Goal: Task Accomplishment & Management: Complete application form

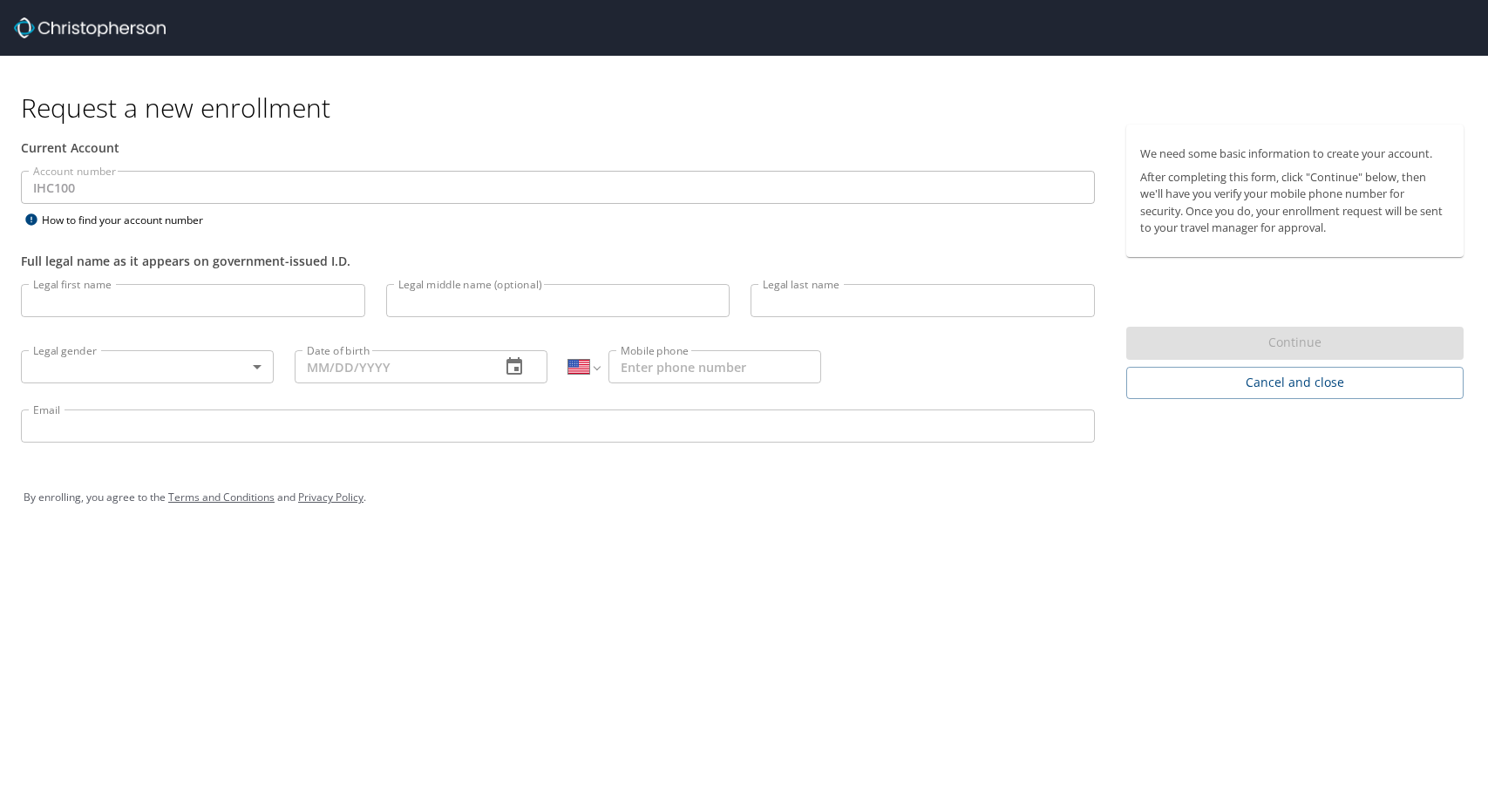
select select "US"
click at [69, 297] on input "Legal first name" at bounding box center [193, 301] width 344 height 33
type input "[PERSON_NAME]"
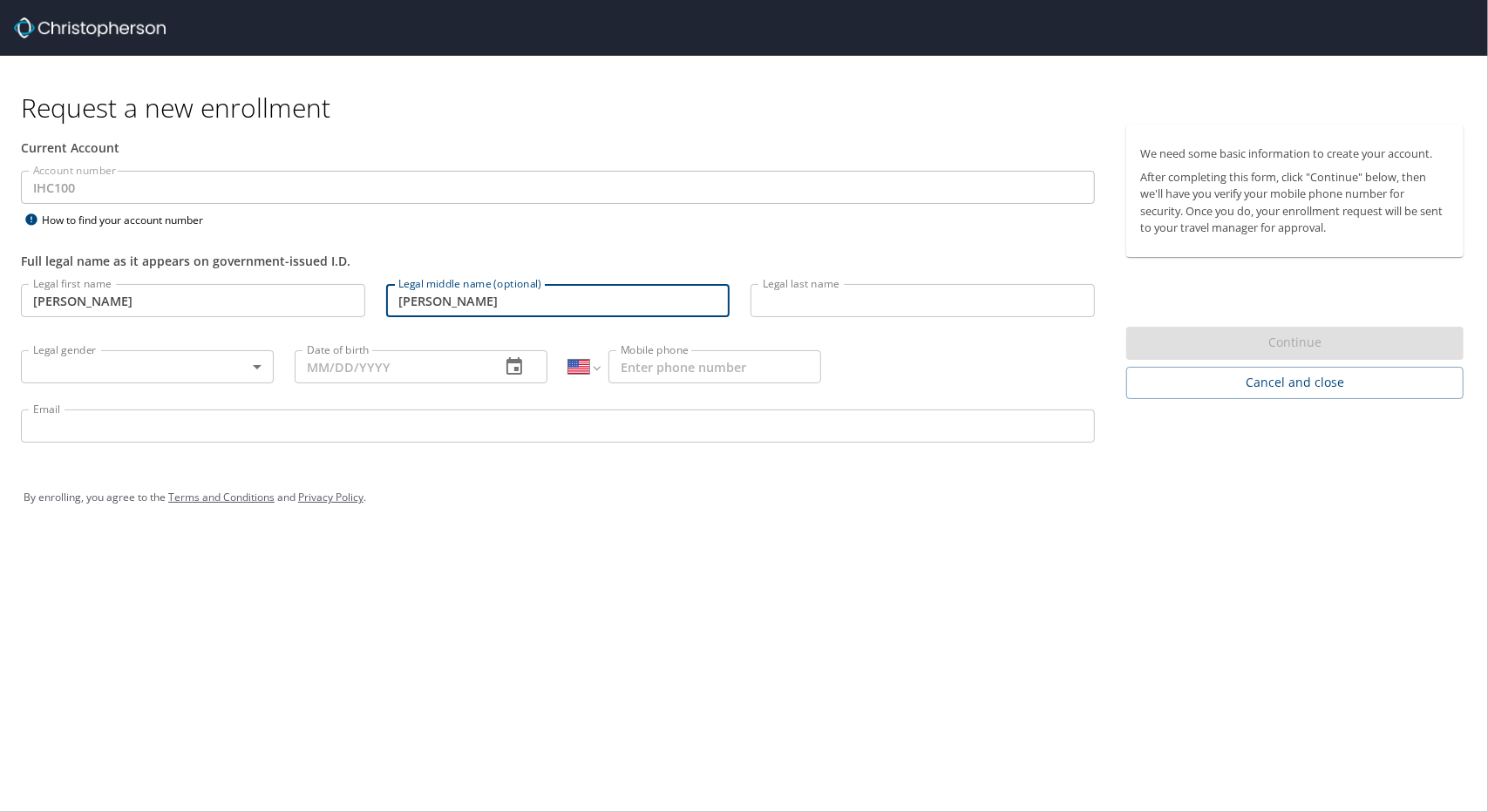
type input "[PERSON_NAME]"
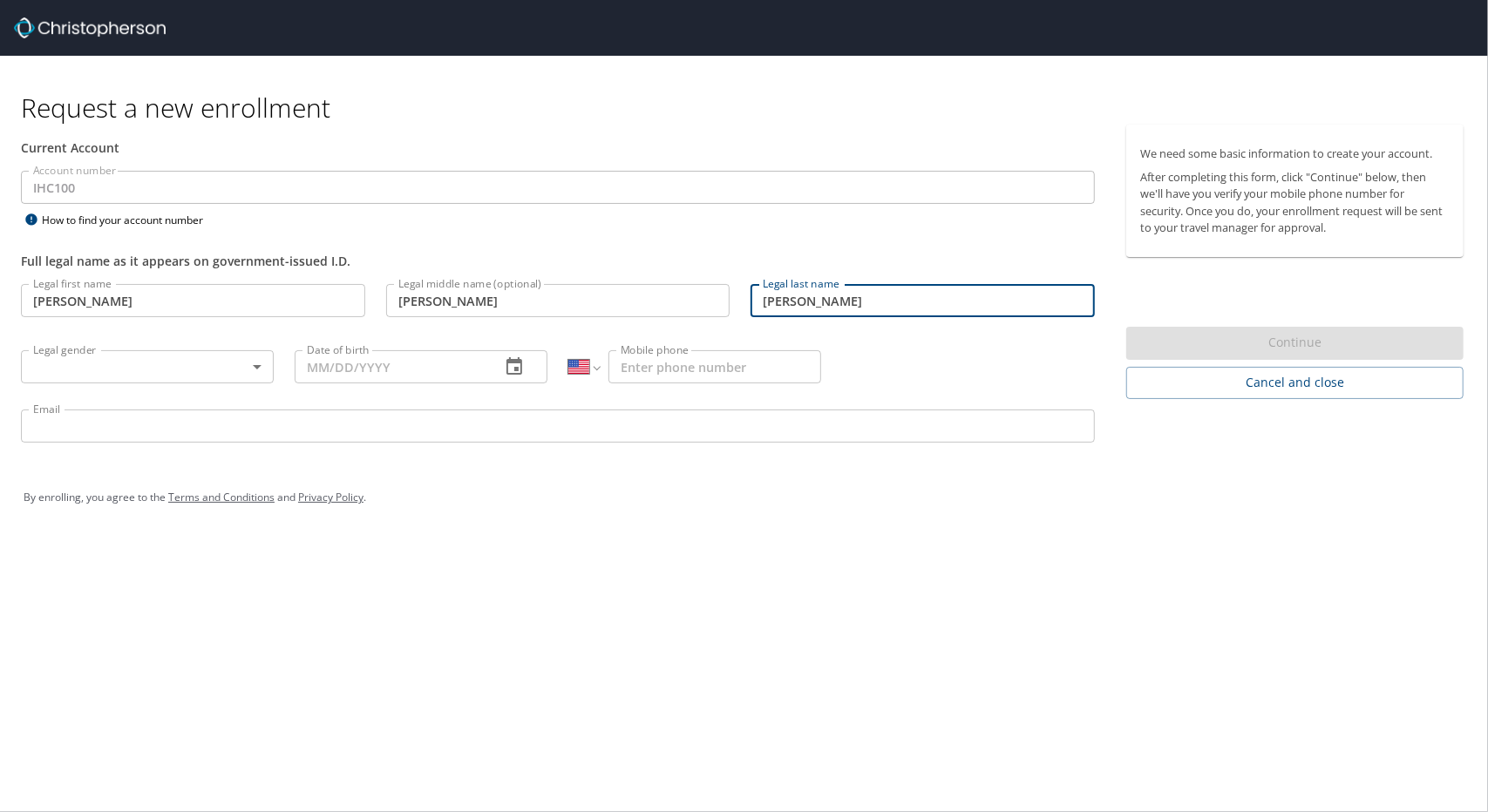
type input "[PERSON_NAME]"
click at [77, 369] on body "Request a new enrollment Current Account Account number IHC100 Account number H…" at bounding box center [744, 406] width 1488 height 812
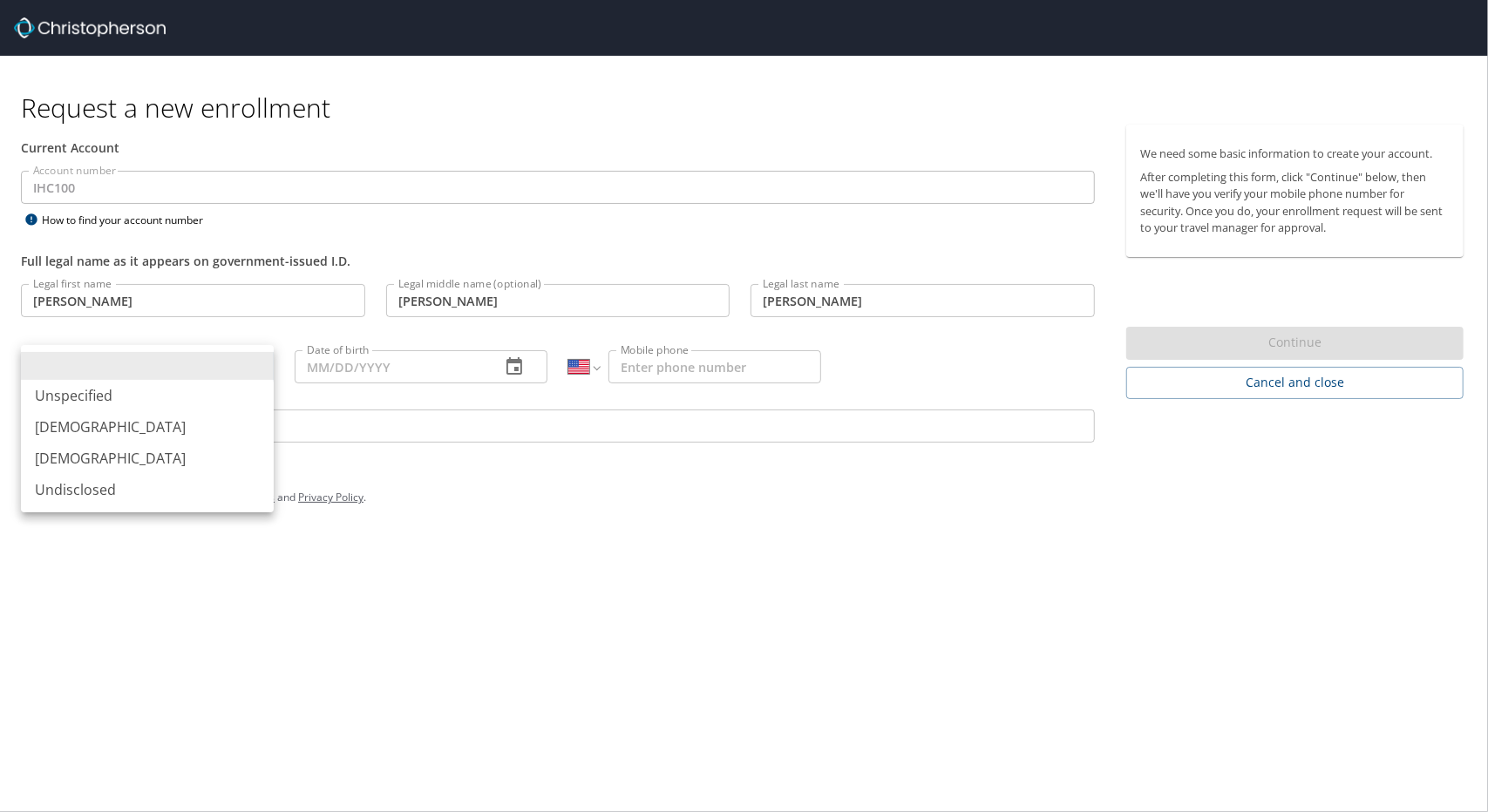
click at [75, 456] on li "[DEMOGRAPHIC_DATA]" at bounding box center [147, 458] width 253 height 32
type input "[DEMOGRAPHIC_DATA]"
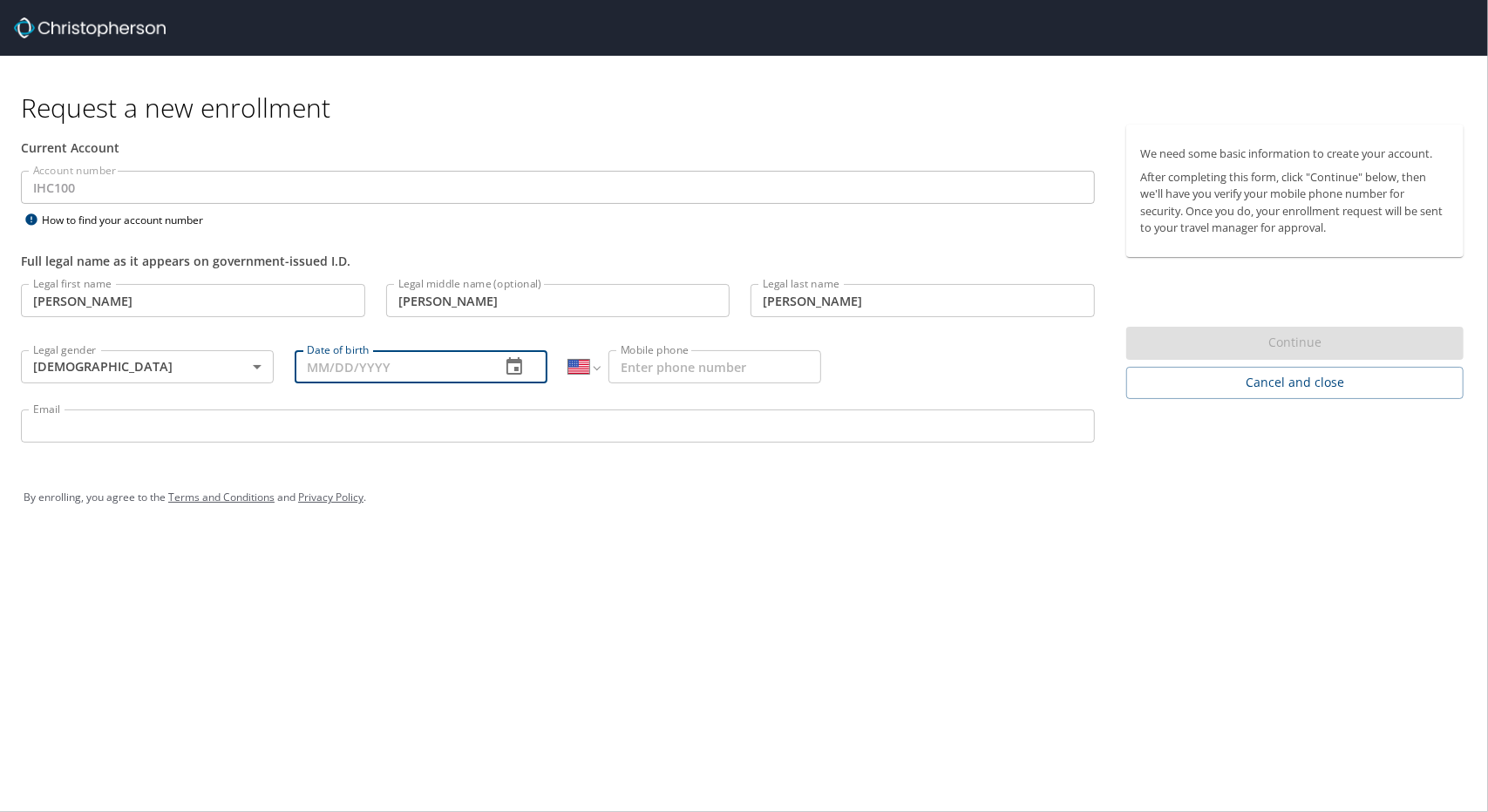
click at [331, 364] on input "Date of birth" at bounding box center [390, 366] width 192 height 33
type input "[DATE]"
click at [688, 365] on input "Mobile phone" at bounding box center [715, 366] width 212 height 33
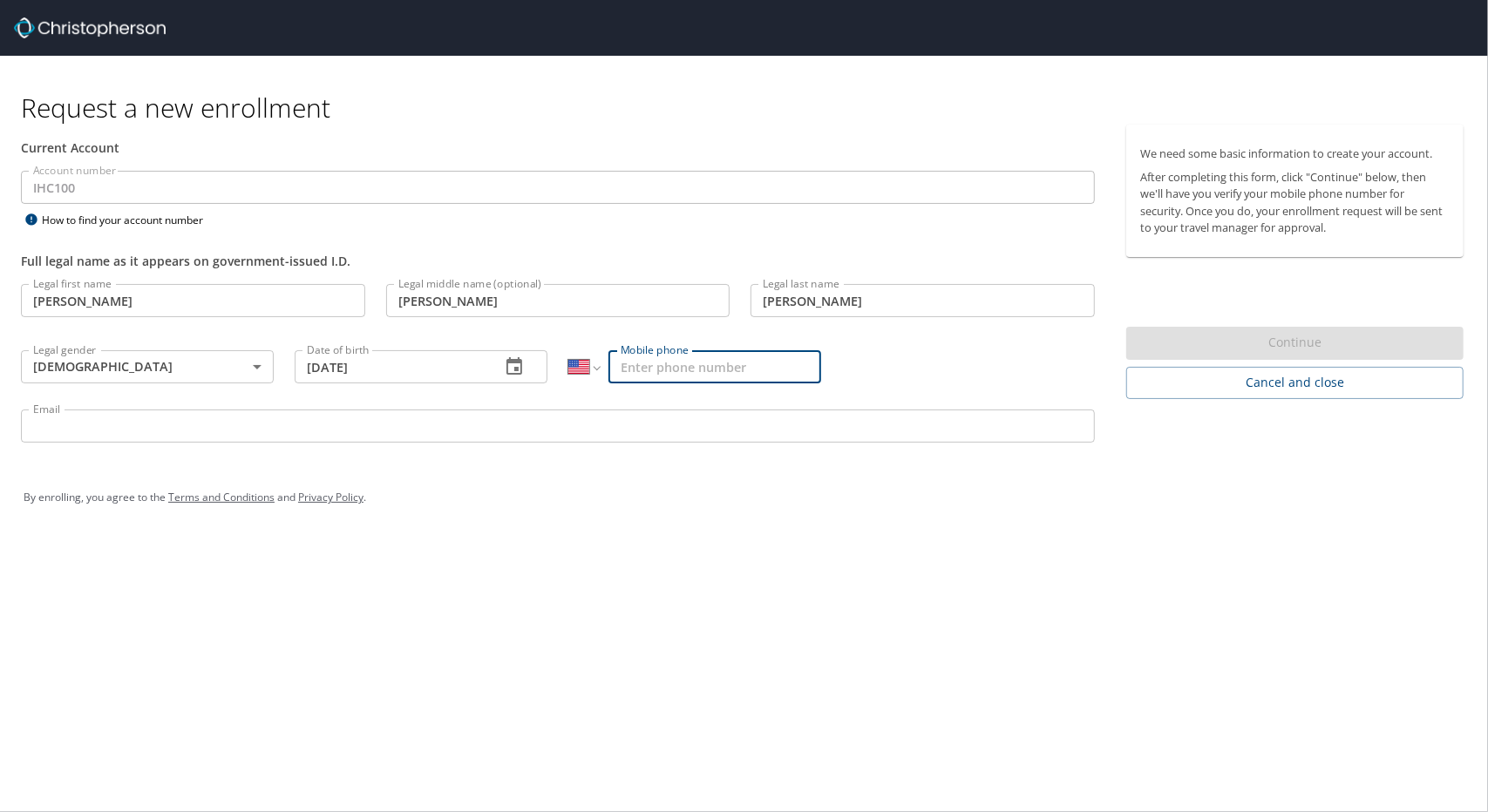
type input "[PHONE_NUMBER]"
click at [121, 429] on input "Email" at bounding box center [557, 426] width 1074 height 33
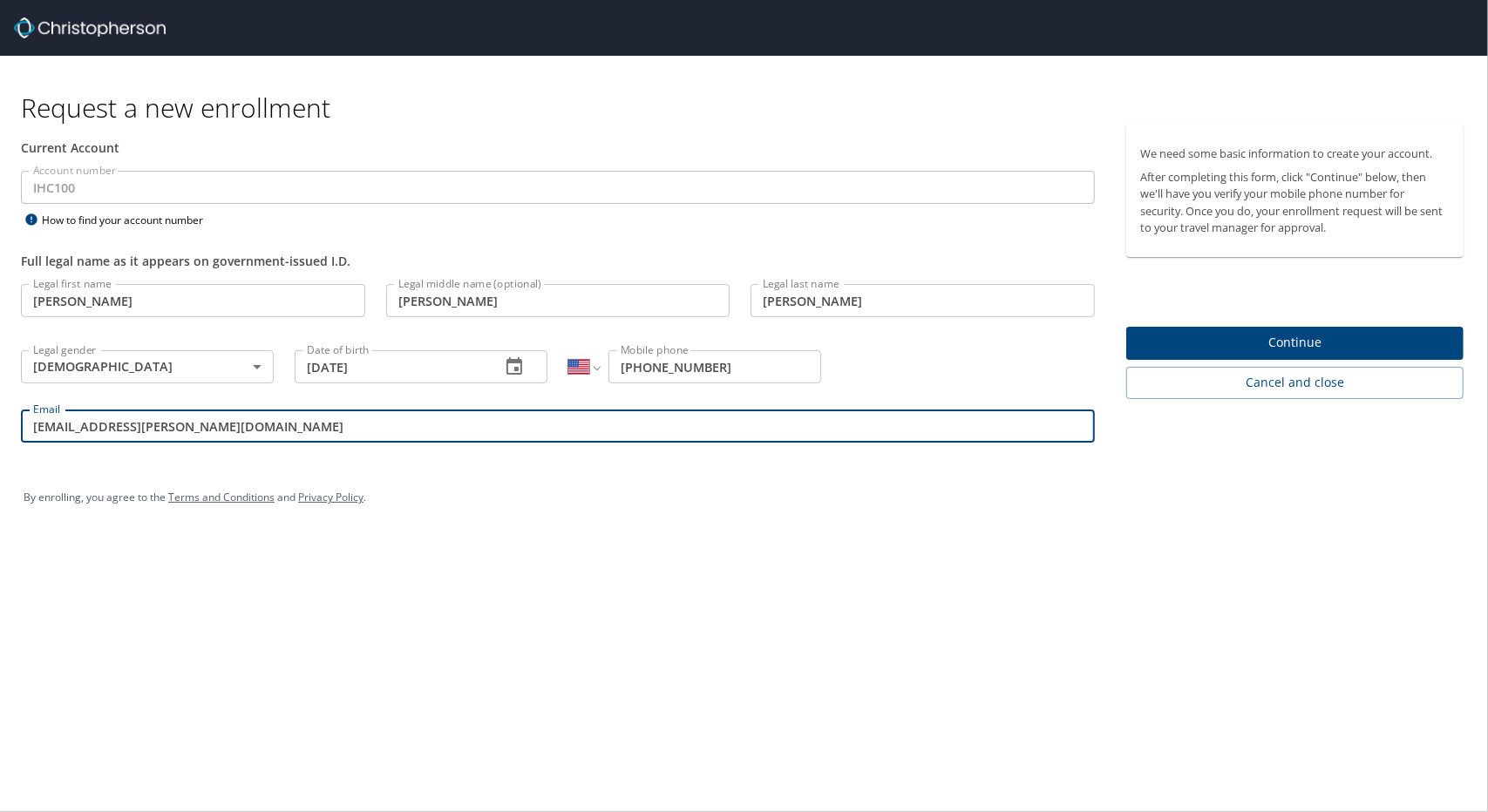
type input "[EMAIL_ADDRESS][PERSON_NAME][DOMAIN_NAME]"
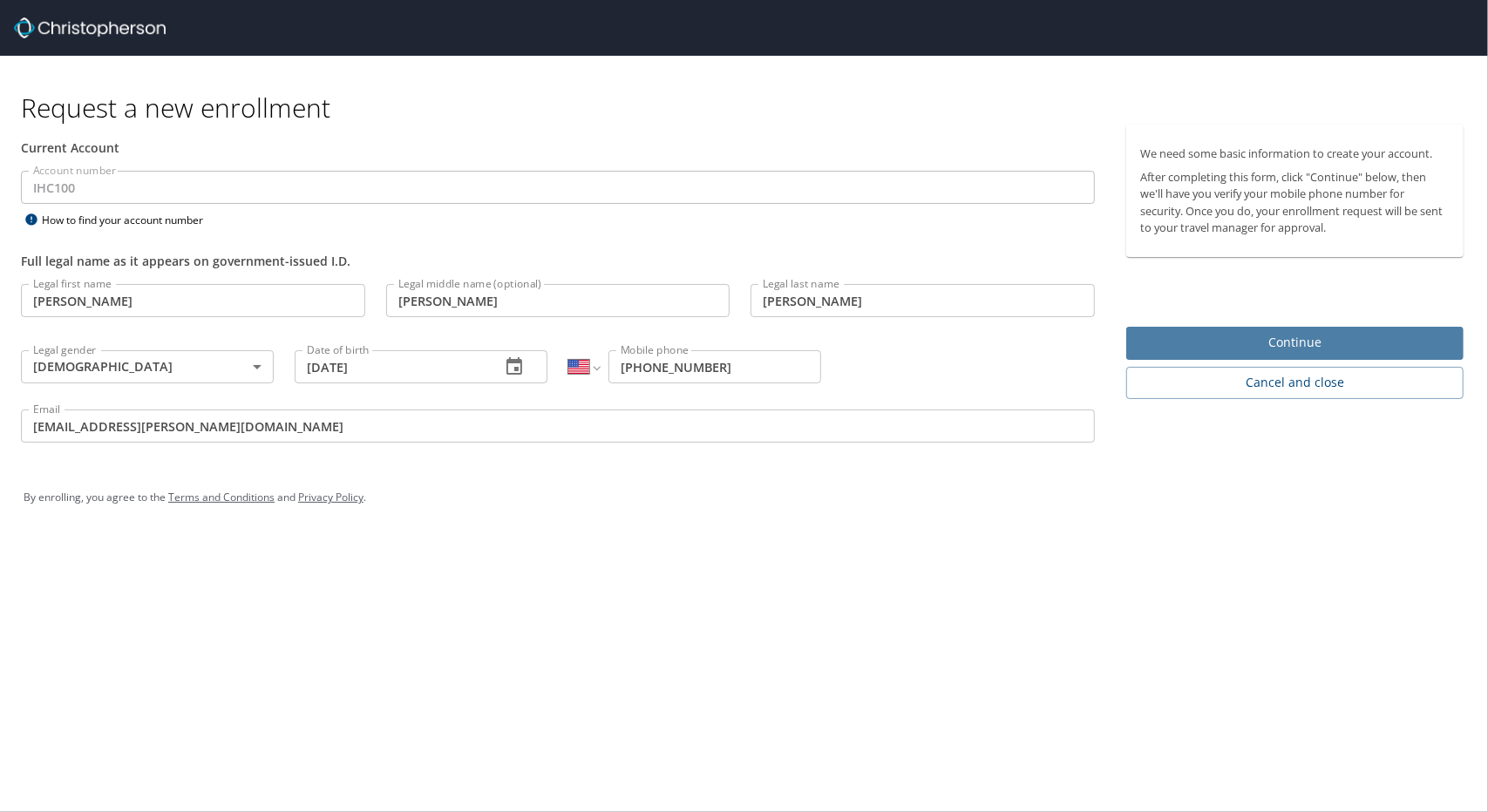
click at [1264, 356] on button "Continue" at bounding box center [1294, 344] width 338 height 34
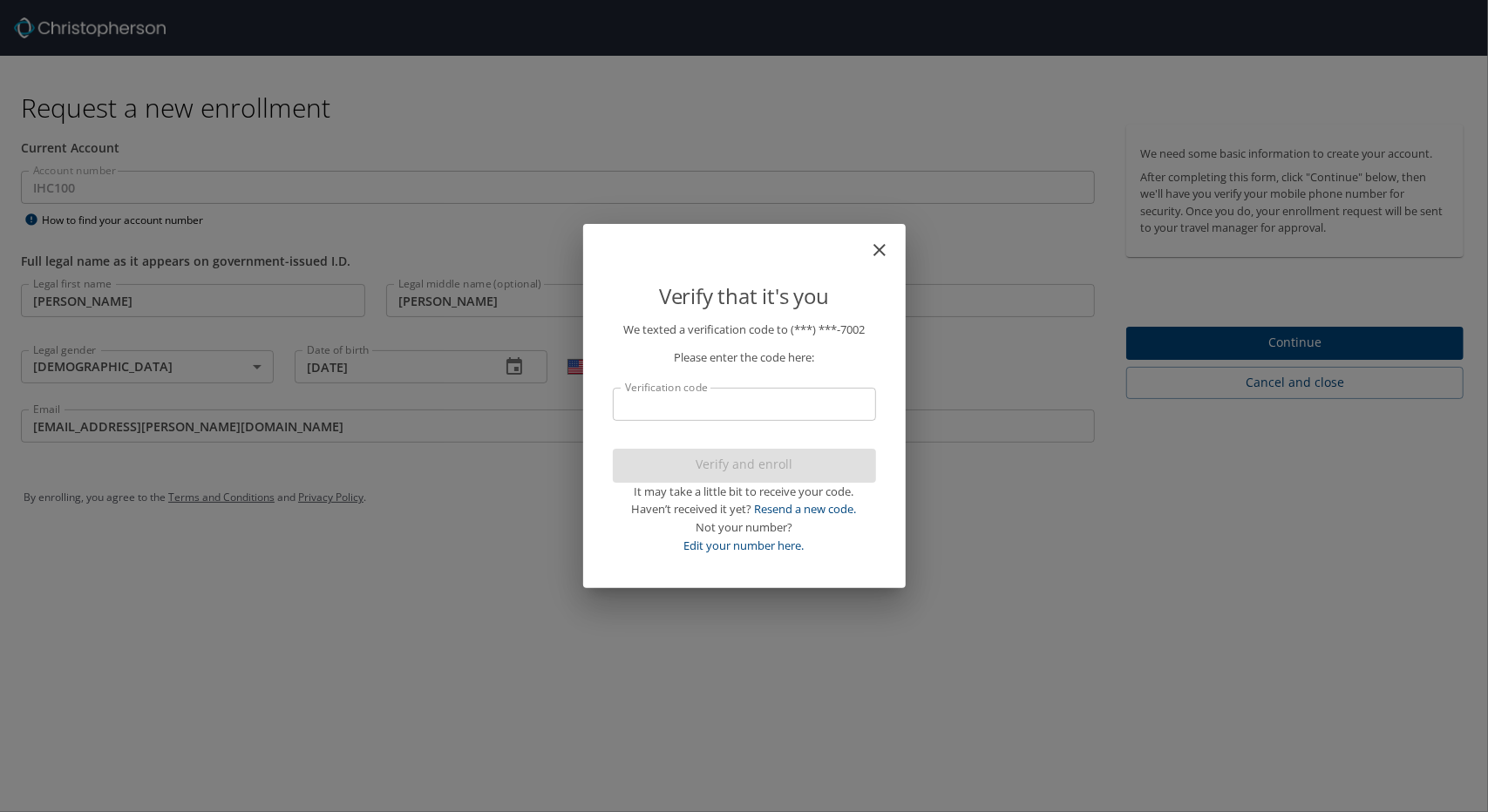
click at [622, 400] on input "Verification code" at bounding box center [744, 404] width 263 height 33
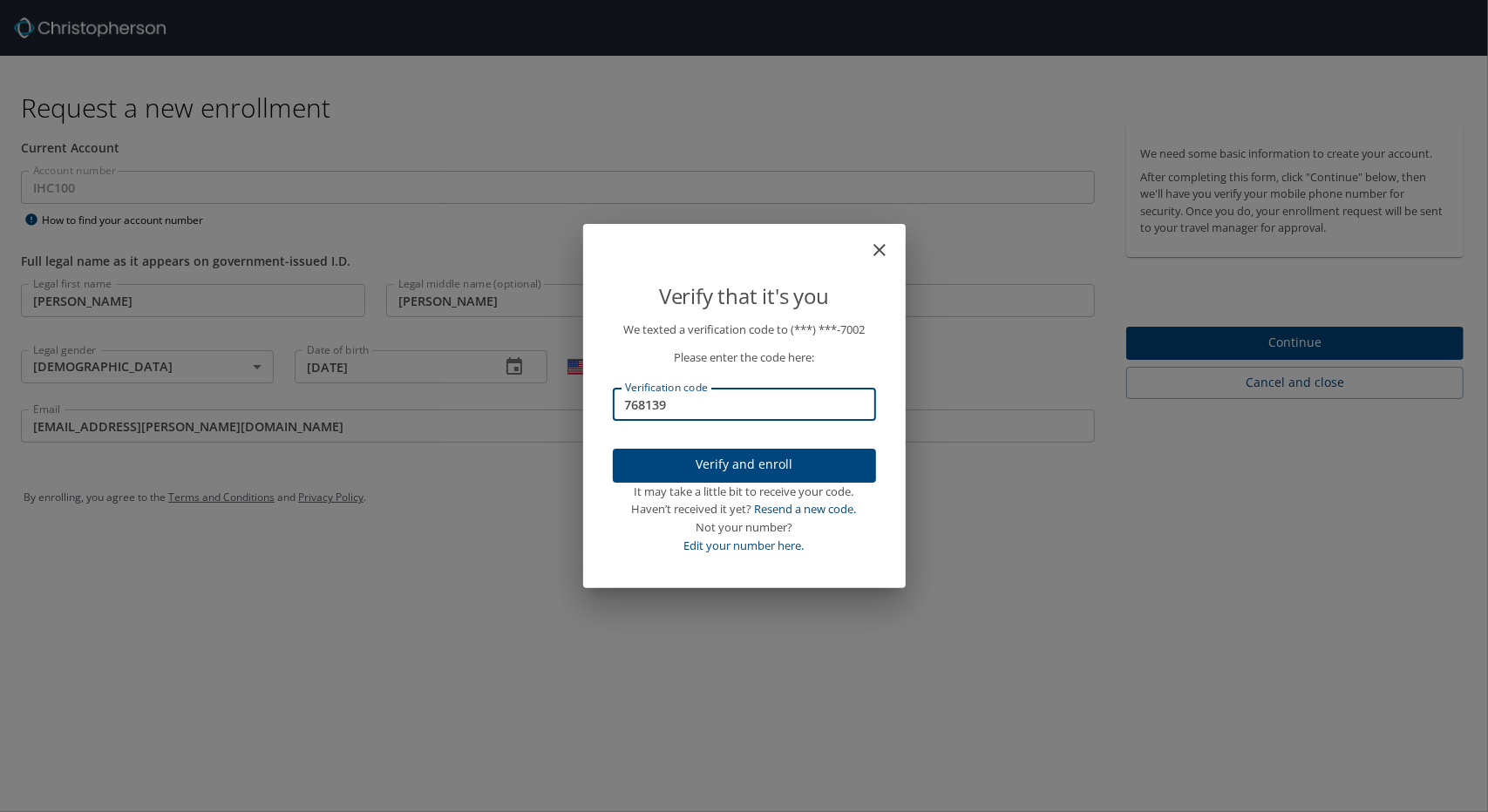
type input "768139"
click at [718, 468] on span "Verify and enroll" at bounding box center [744, 465] width 235 height 22
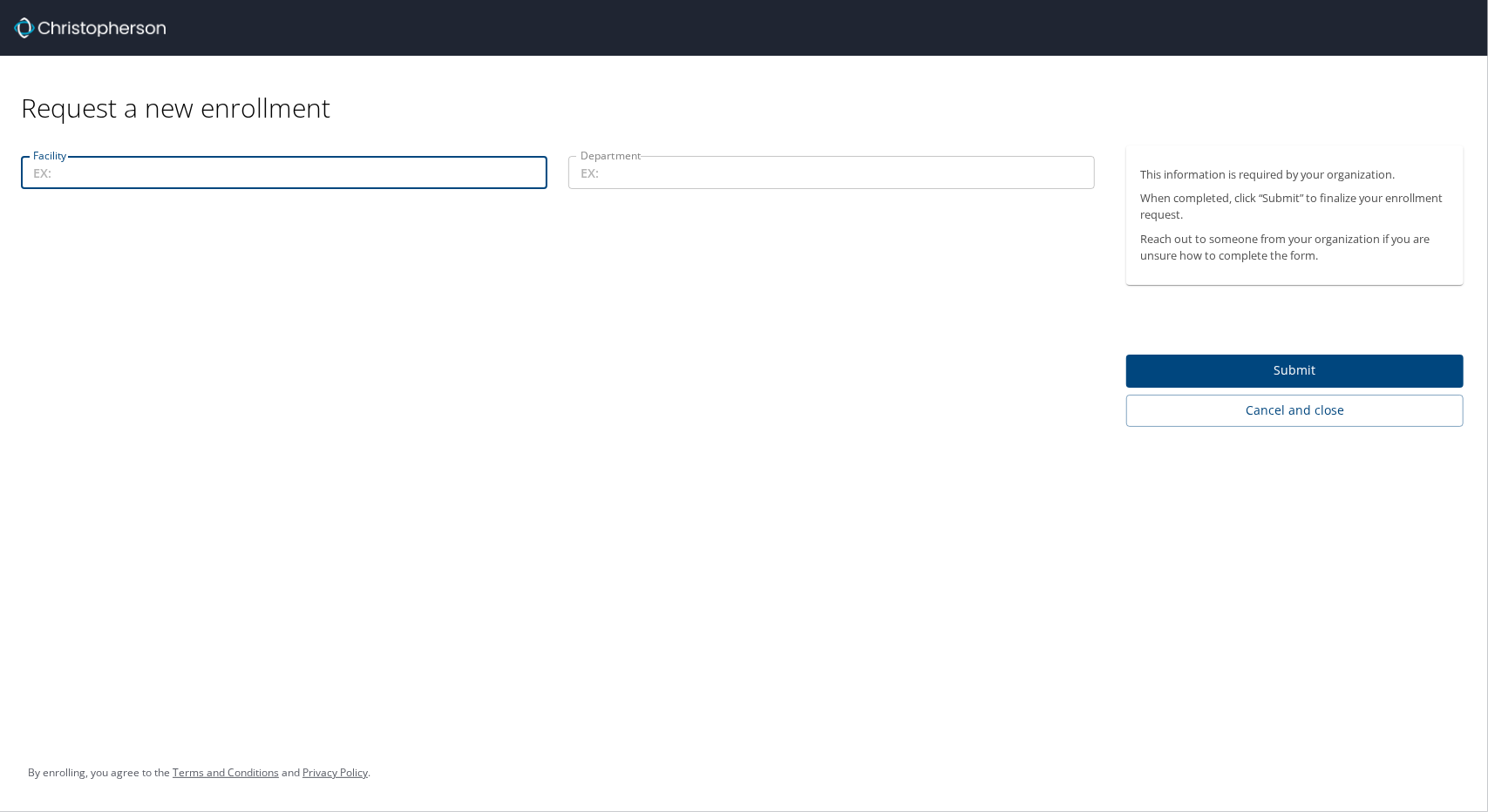
click at [110, 180] on input "Facility" at bounding box center [284, 172] width 527 height 33
type input "25226"
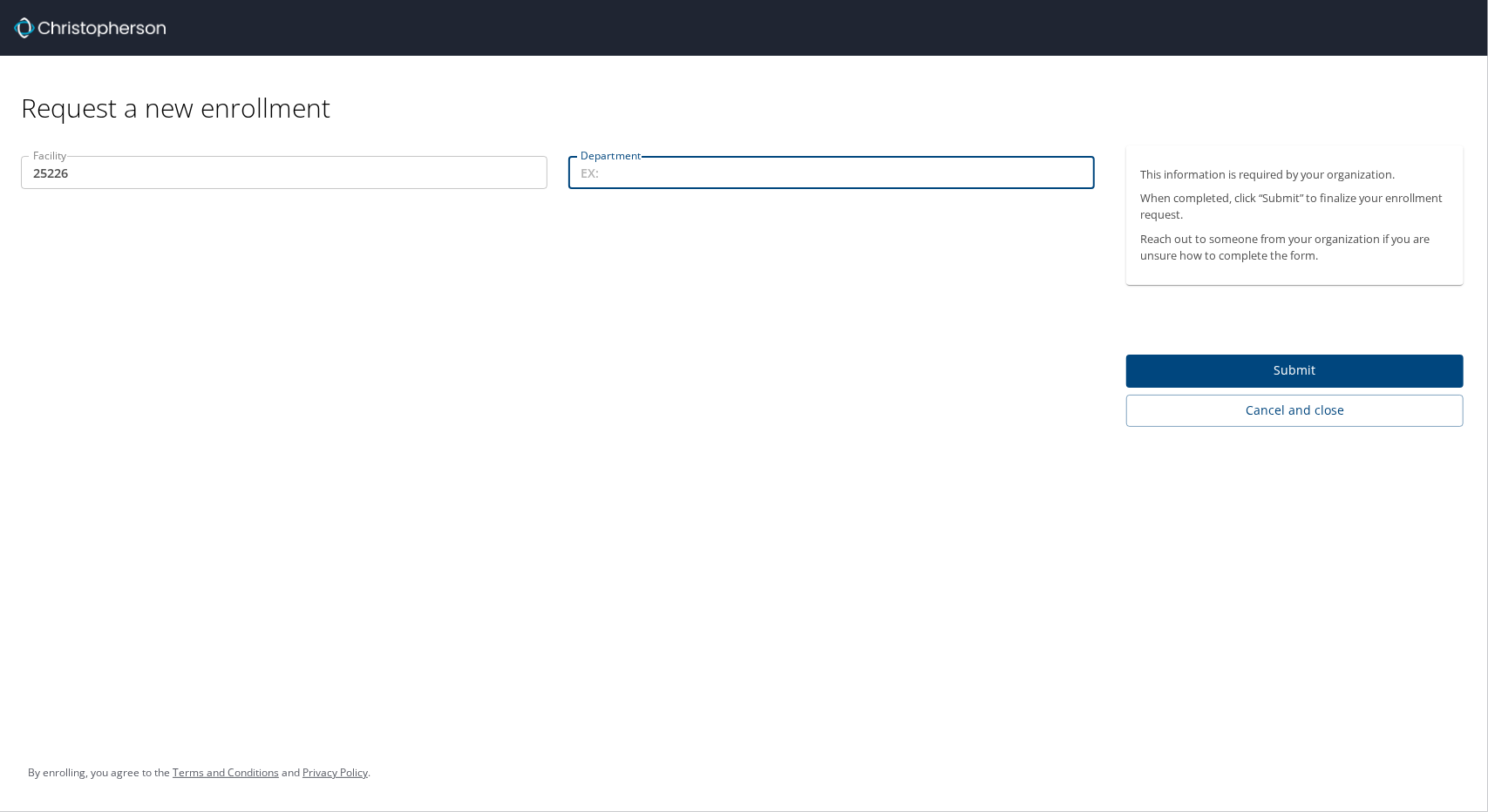
click at [686, 177] on input "Department" at bounding box center [831, 172] width 527 height 33
type input "19100"
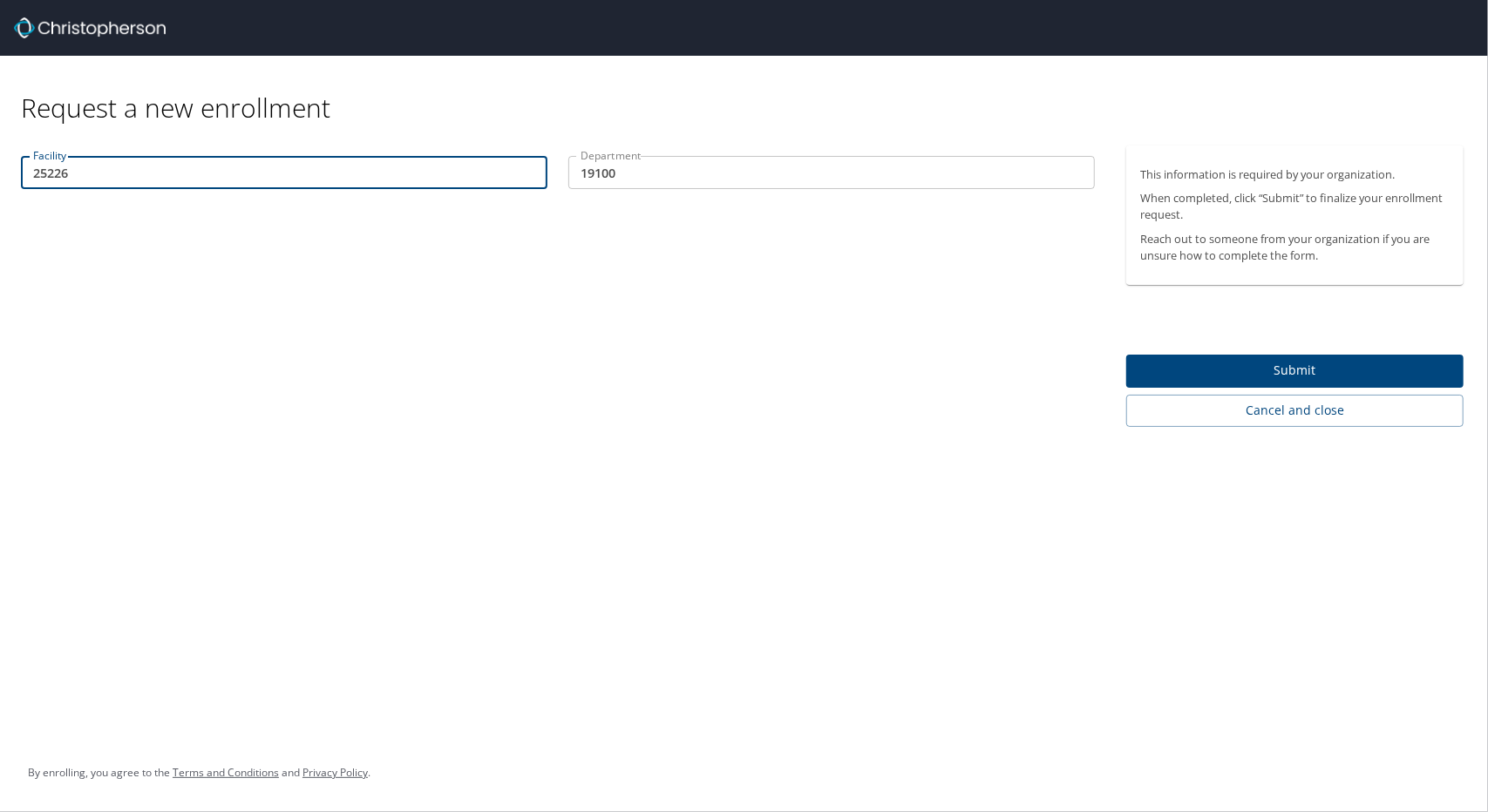
drag, startPoint x: 95, startPoint y: 176, endPoint x: 0, endPoint y: 167, distance: 95.4
click at [0, 167] on div "Facility 25226 Facility Department 19100 Department" at bounding box center [557, 286] width 1115 height 282
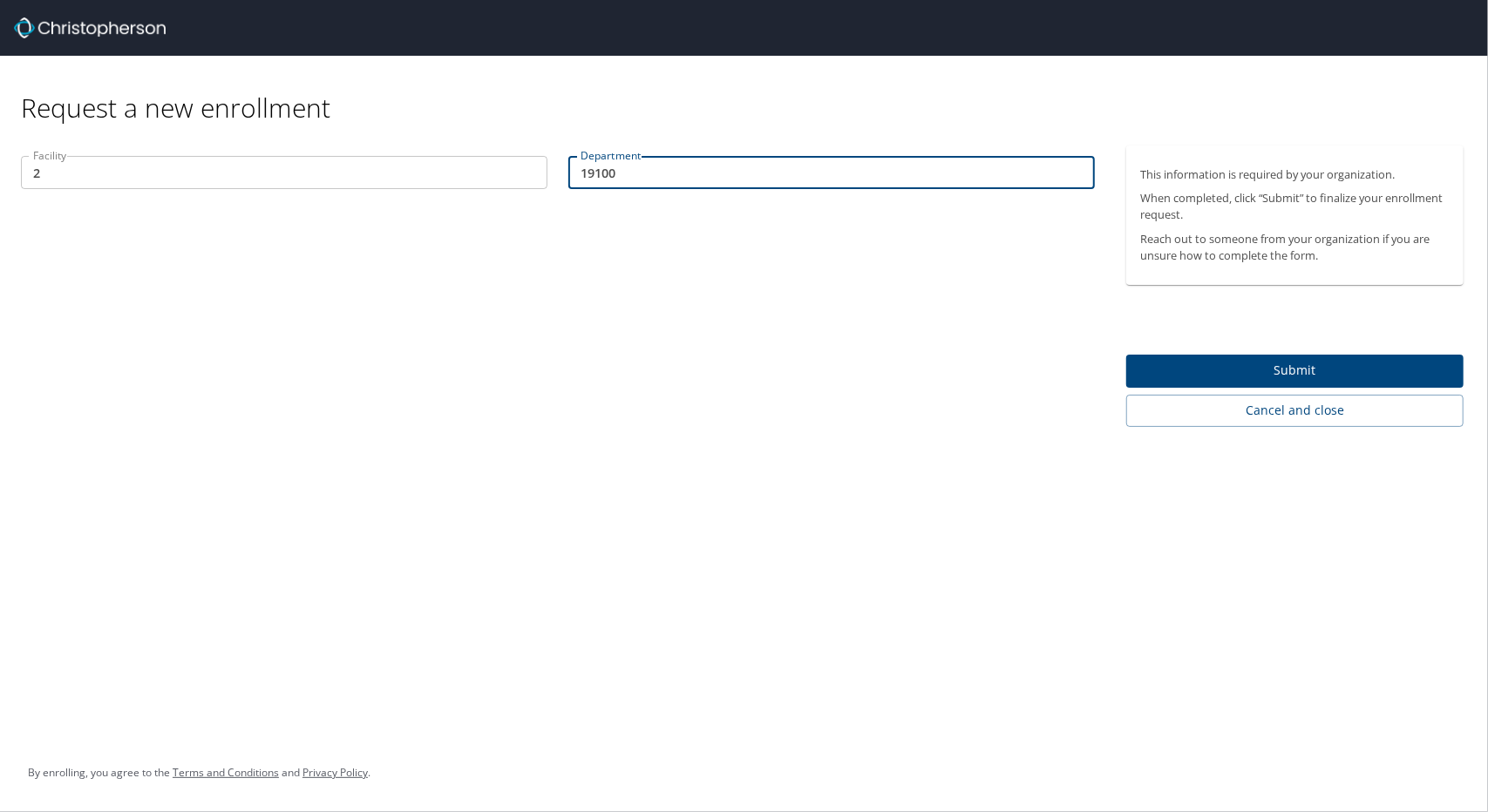
drag, startPoint x: 624, startPoint y: 167, endPoint x: 468, endPoint y: 182, distance: 156.7
click at [468, 182] on div "Facility 2 Facility Department 19100 Department" at bounding box center [558, 175] width 1095 height 59
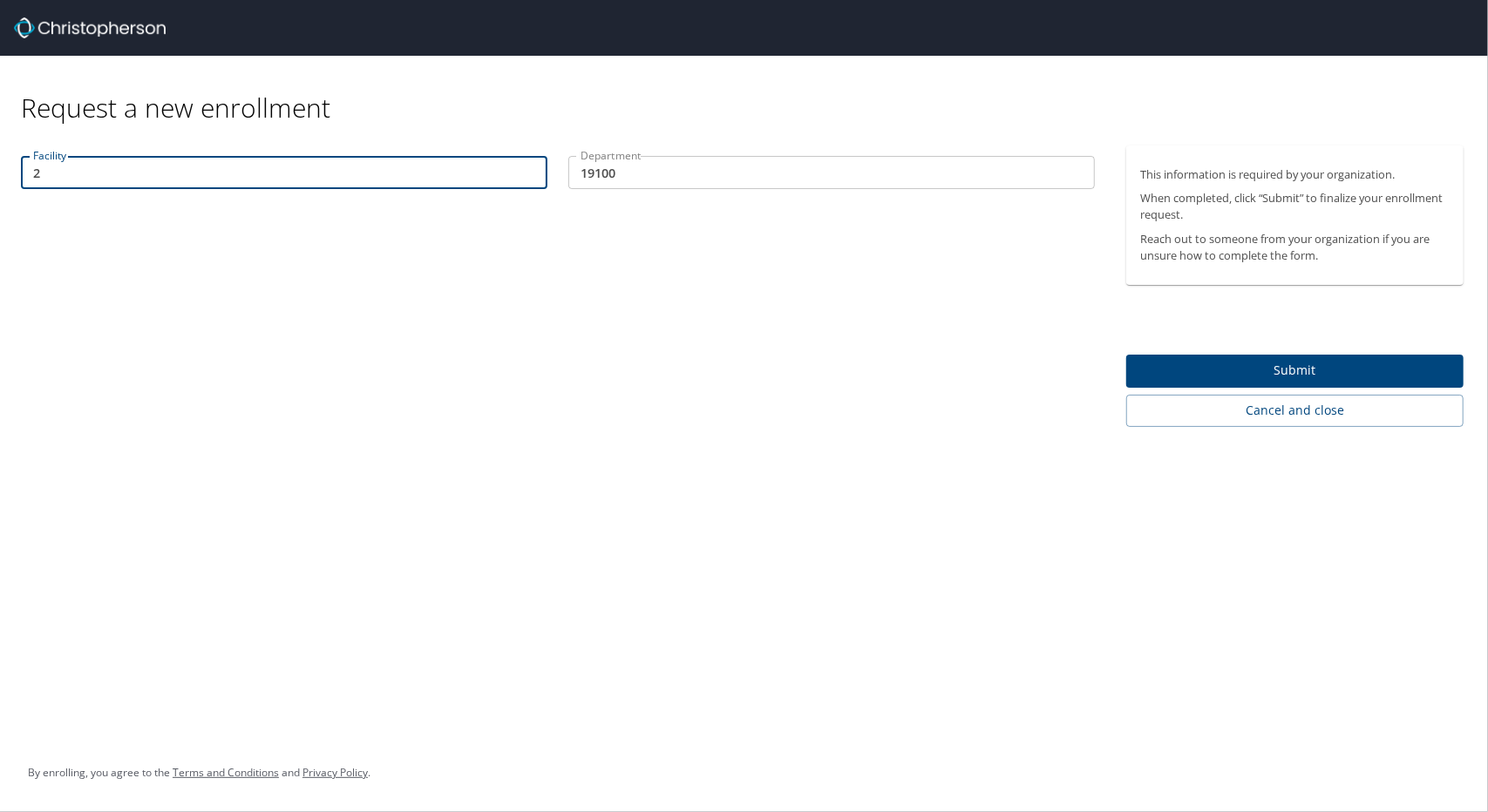
click at [56, 174] on input "2" at bounding box center [284, 172] width 527 height 33
type input "25226"
click at [1219, 362] on span "Submit" at bounding box center [1294, 371] width 310 height 22
